Goal: Information Seeking & Learning: Understand process/instructions

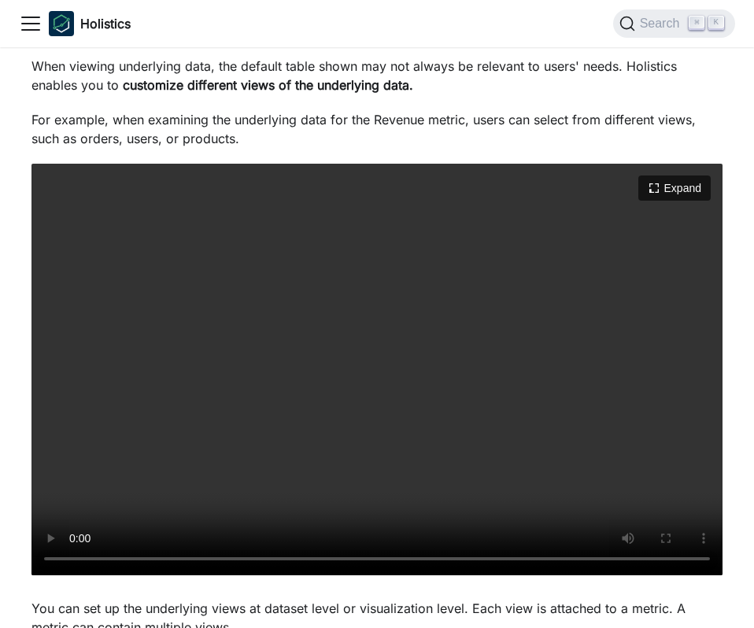
click at [411, 289] on video "Your browser does not support embedding video, but you can download it ." at bounding box center [376, 370] width 691 height 412
click at [411, 424] on video "Your browser does not support embedding video, but you can download it ." at bounding box center [376, 370] width 691 height 412
click at [397, 405] on video "Your browser does not support embedding video, but you can download it ." at bounding box center [376, 370] width 691 height 412
click at [467, 497] on video "Your browser does not support embedding video, but you can download it ." at bounding box center [376, 370] width 691 height 412
click at [481, 429] on video "Your browser does not support embedding video, but you can download it ." at bounding box center [376, 370] width 691 height 412
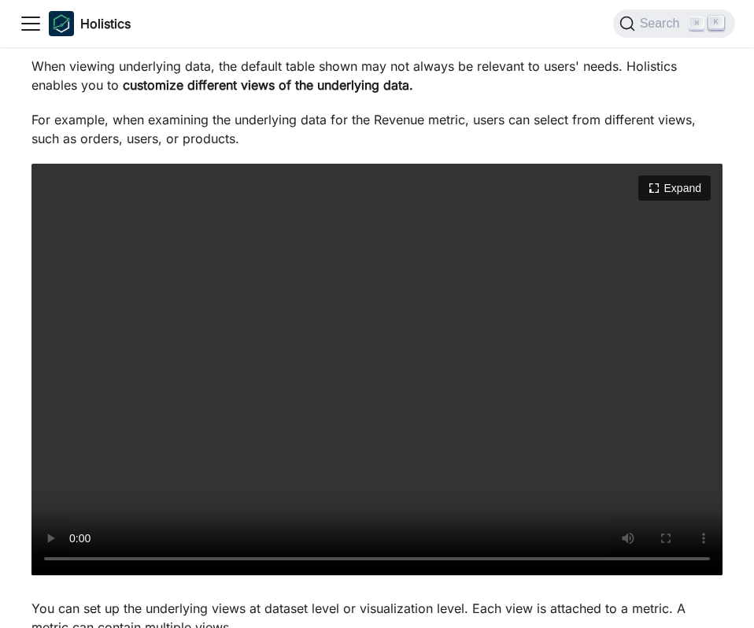
click at [554, 388] on video "Your browser does not support embedding video, but you can download it ." at bounding box center [376, 370] width 691 height 412
click at [624, 411] on video "Your browser does not support embedding video, but you can download it ." at bounding box center [376, 370] width 691 height 412
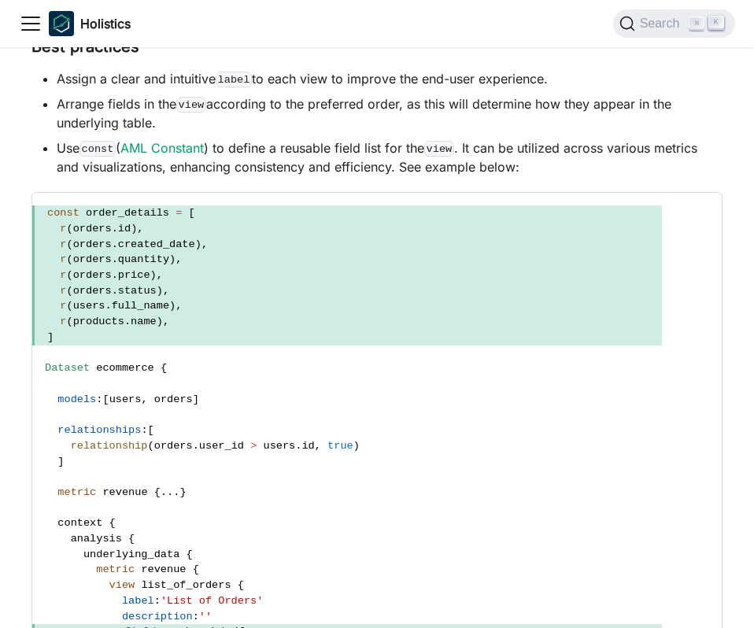
scroll to position [3747, 0]
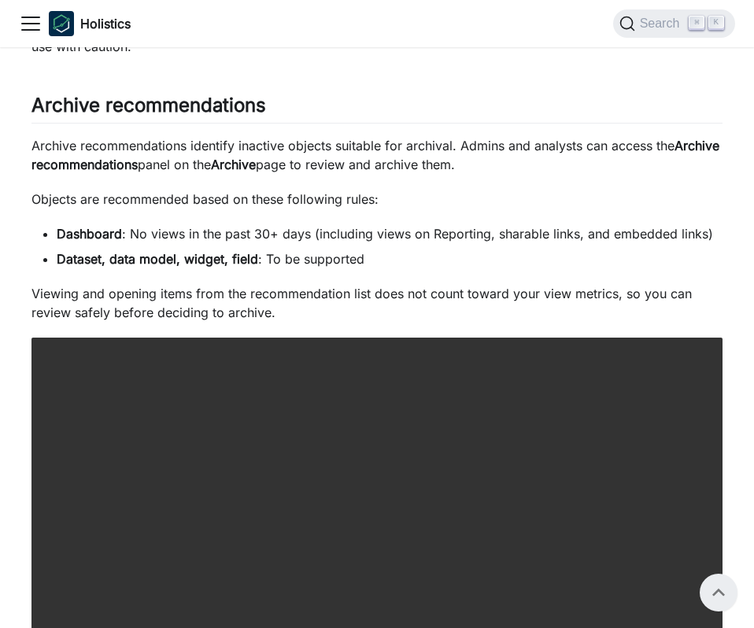
scroll to position [2455, 0]
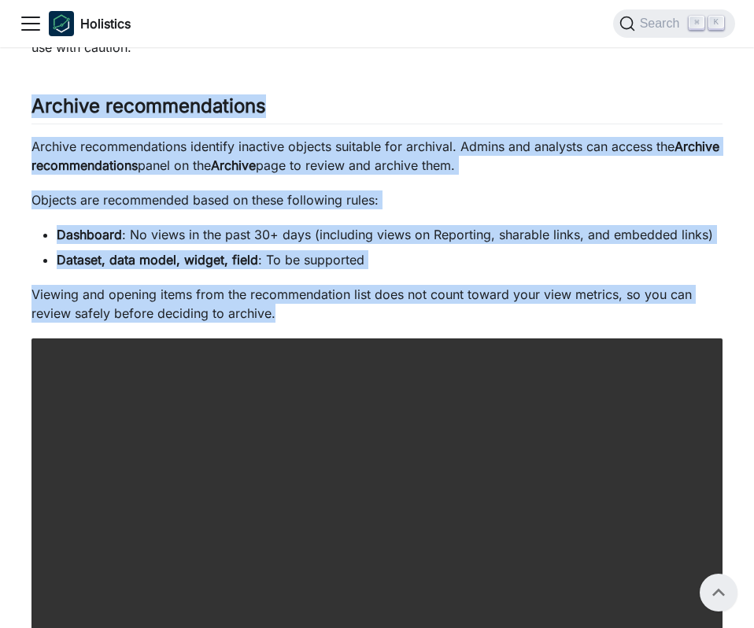
drag, startPoint x: 35, startPoint y: 107, endPoint x: 371, endPoint y: 312, distance: 392.6
copy div "Archive recommendations ​ Archive recommendations identify inactive objects sui…"
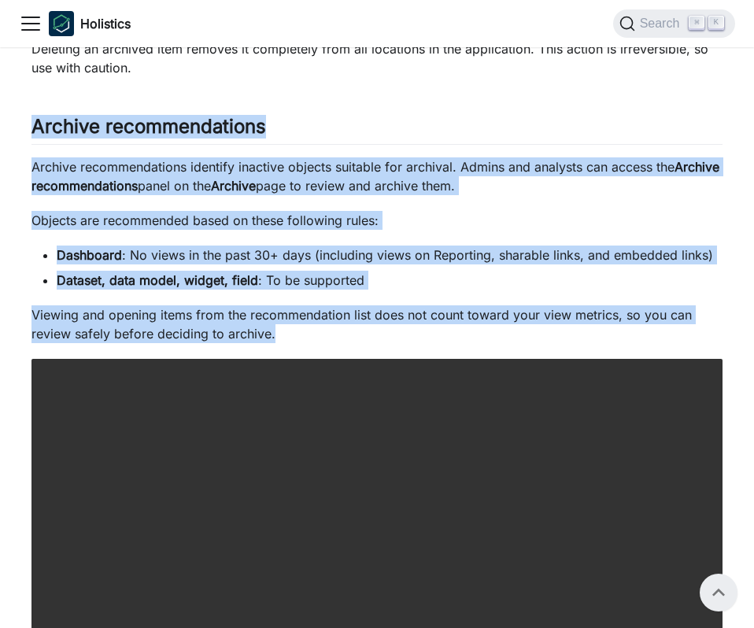
click at [298, 336] on p "Viewing and opening items from the recommendation list does not count toward yo…" at bounding box center [376, 324] width 691 height 38
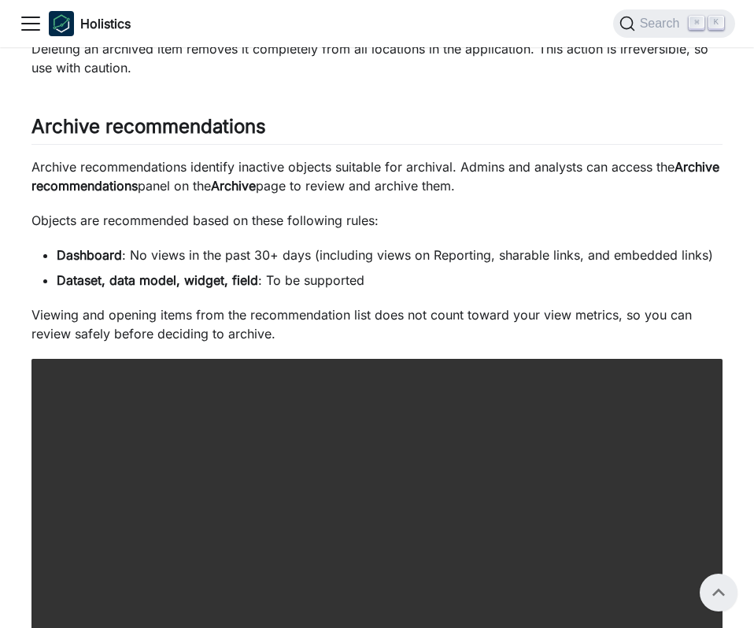
click at [323, 336] on p "Viewing and opening items from the recommendation list does not count toward yo…" at bounding box center [376, 324] width 691 height 38
click at [324, 335] on p "Viewing and opening items from the recommendation list does not count toward yo…" at bounding box center [376, 324] width 691 height 38
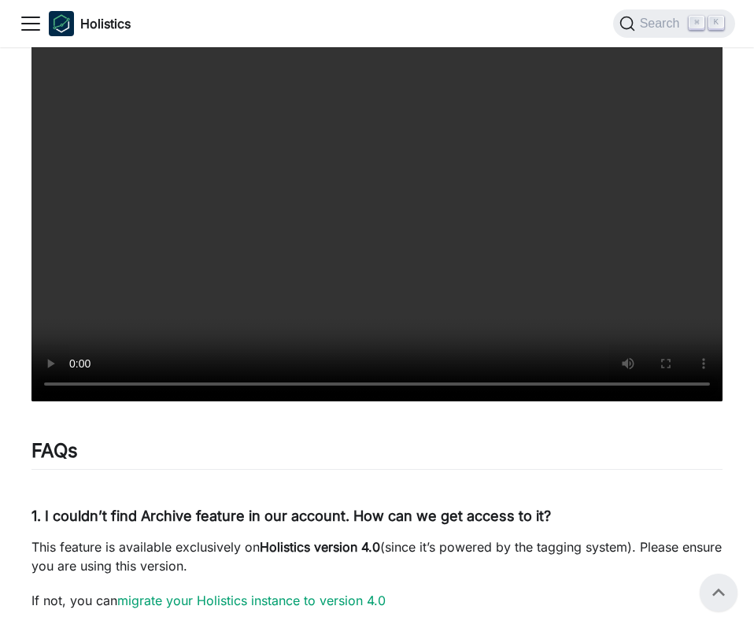
scroll to position [2493, 0]
